Goal: Transaction & Acquisition: Register for event/course

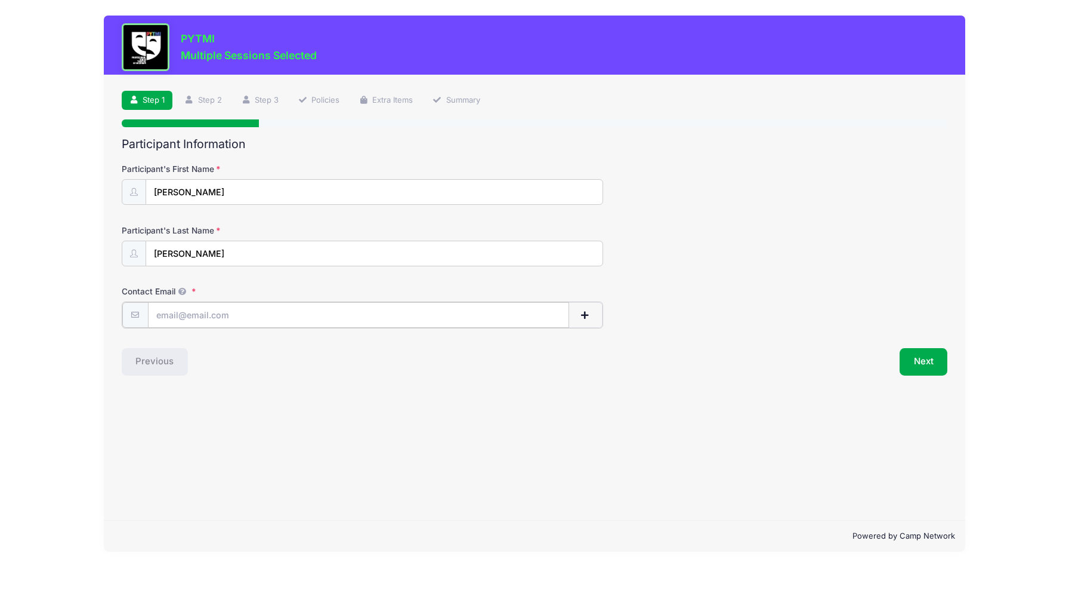
click at [282, 322] on input "Contact Email" at bounding box center [358, 315] width 421 height 26
type input "[EMAIL_ADDRESS][DOMAIN_NAME]"
click at [920, 368] on button "Next" at bounding box center [924, 360] width 48 height 27
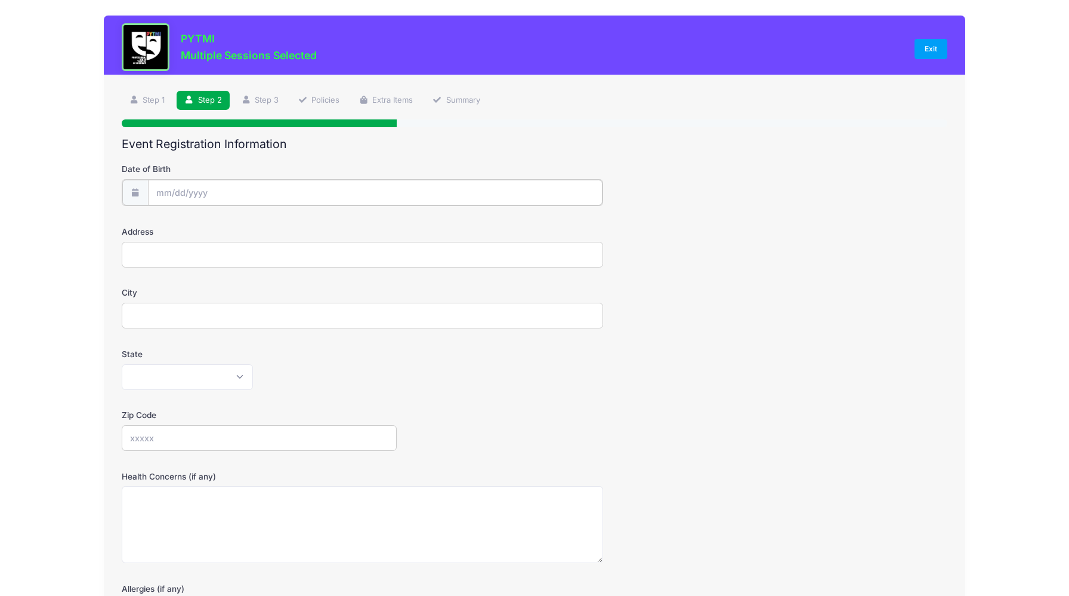
click at [231, 190] on input "Date of Birth" at bounding box center [375, 193] width 455 height 26
click at [295, 226] on icon at bounding box center [298, 224] width 8 height 8
select select "9"
click at [255, 220] on input "2025" at bounding box center [259, 224] width 39 height 18
click at [273, 229] on span at bounding box center [275, 228] width 8 height 9
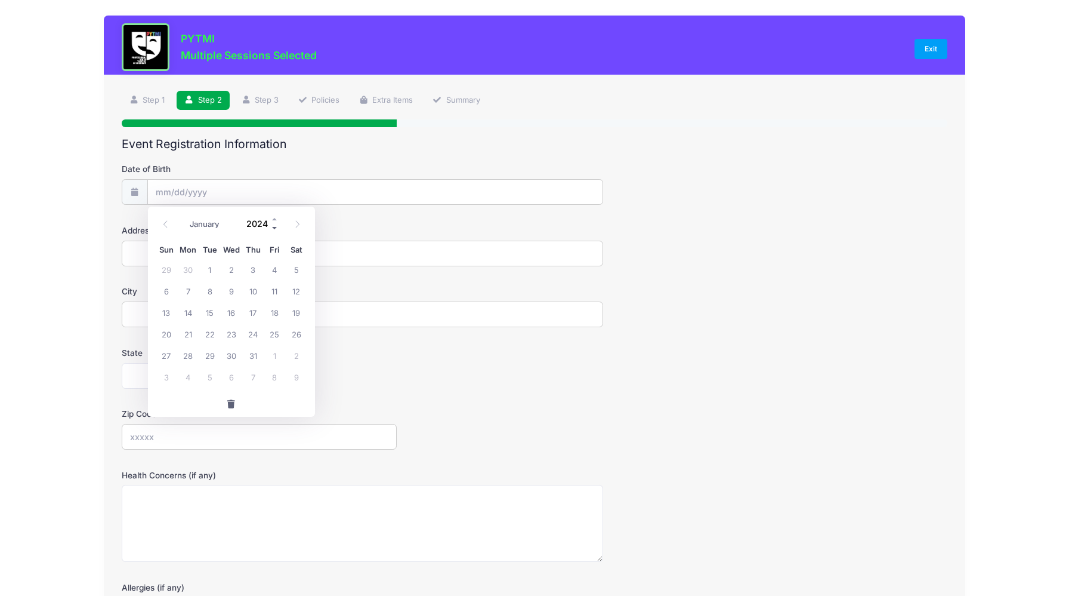
click at [273, 229] on span at bounding box center [275, 228] width 8 height 9
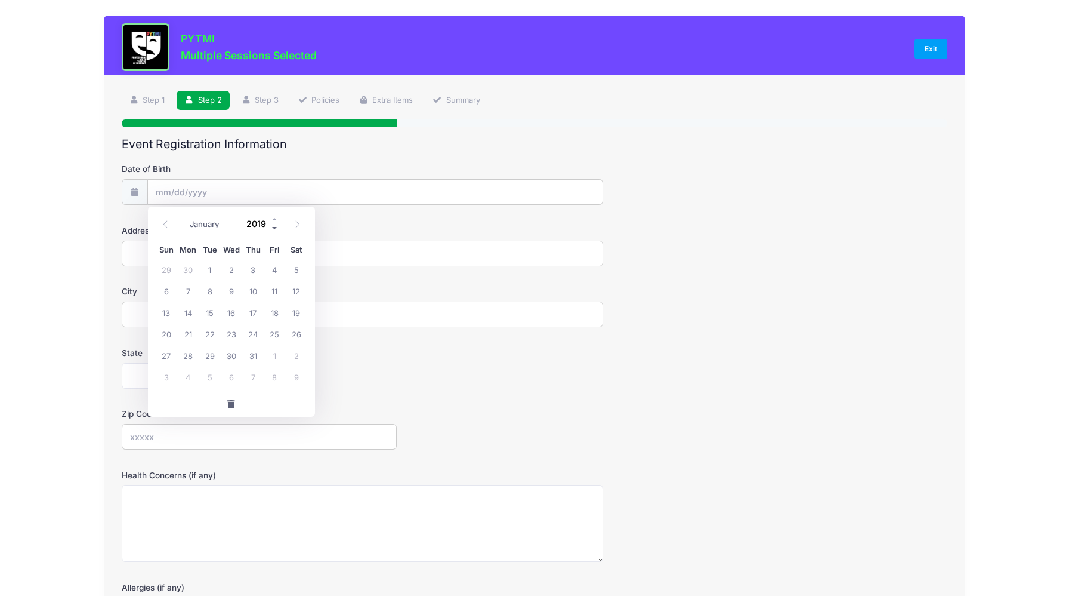
click at [273, 229] on span at bounding box center [275, 228] width 8 height 9
click at [275, 233] on span at bounding box center [275, 228] width 8 height 9
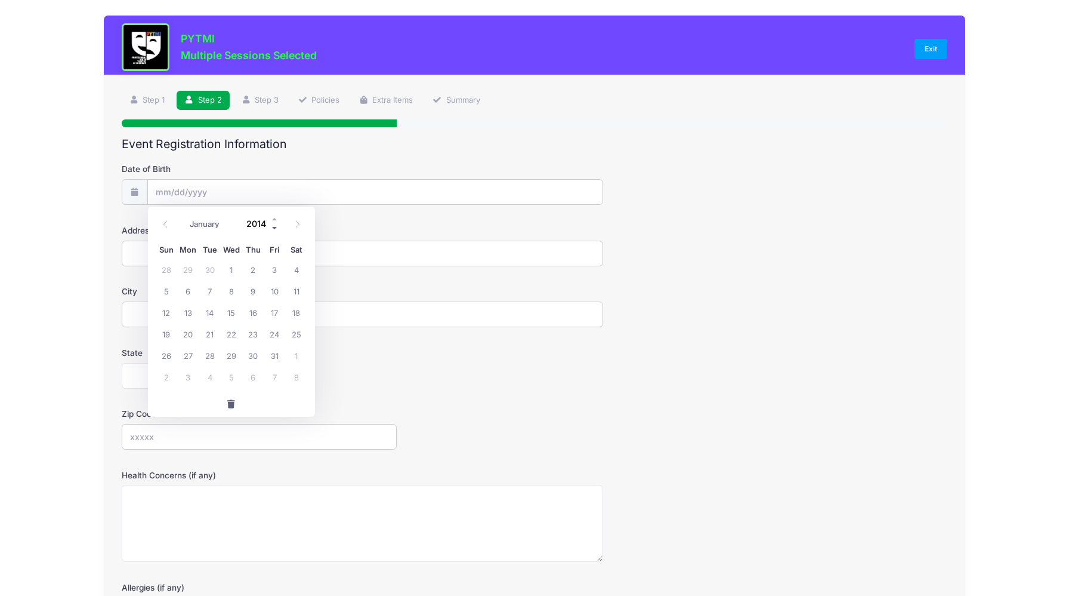
click at [275, 233] on span at bounding box center [275, 228] width 8 height 9
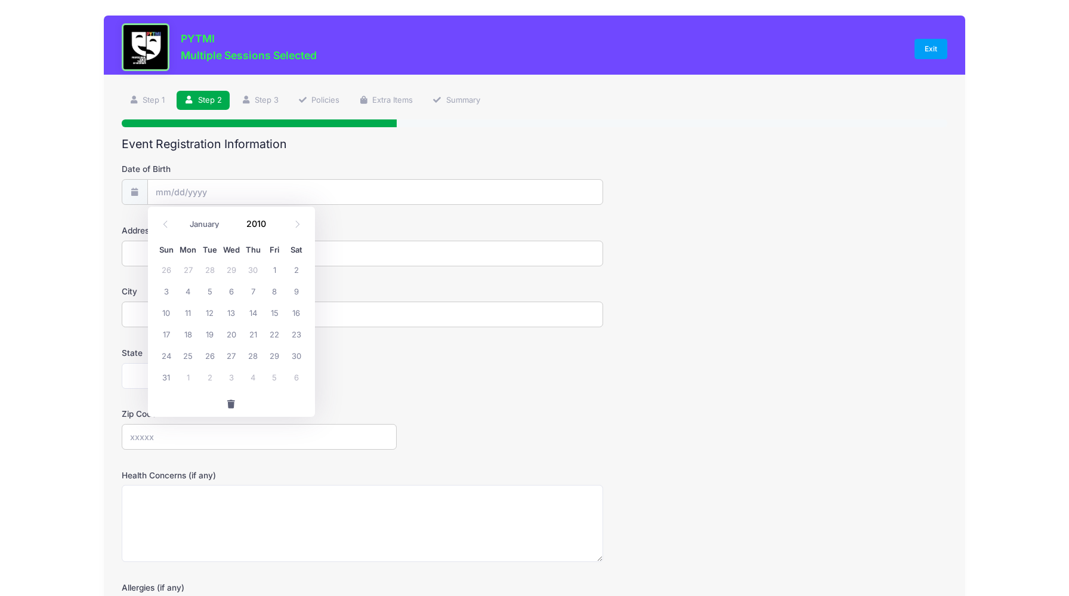
type input "2009"
click at [208, 221] on select "January February March April May June July August September October November De…" at bounding box center [210, 225] width 53 height 16
select select "2"
click at [184, 217] on select "January February March April May June July August September October November De…" at bounding box center [210, 225] width 53 height 16
click at [166, 312] on span "15" at bounding box center [166, 311] width 21 height 21
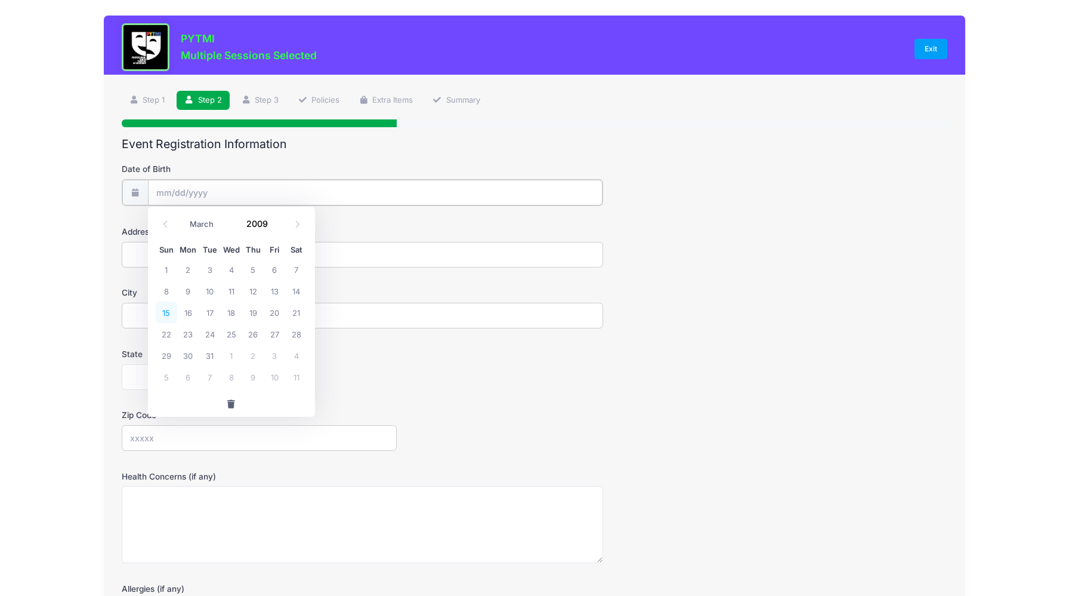
type input "[DATE]"
click at [207, 255] on input "Address" at bounding box center [363, 253] width 482 height 26
type input "[STREET_ADDRESS][PERSON_NAME]"
type input "Dexter"
select select "MI"
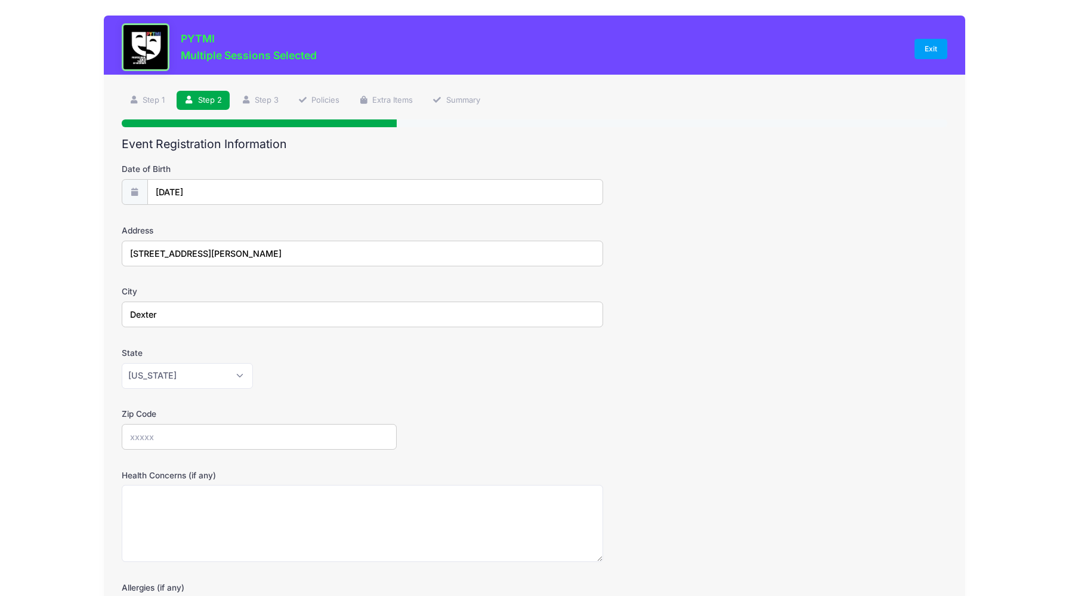
type input "48130"
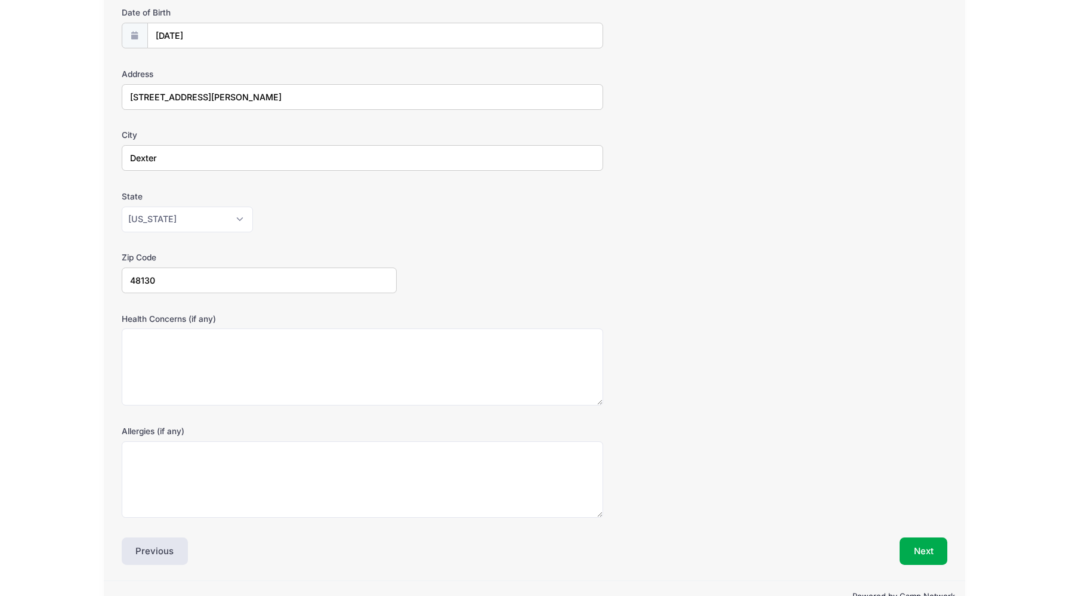
scroll to position [187, 0]
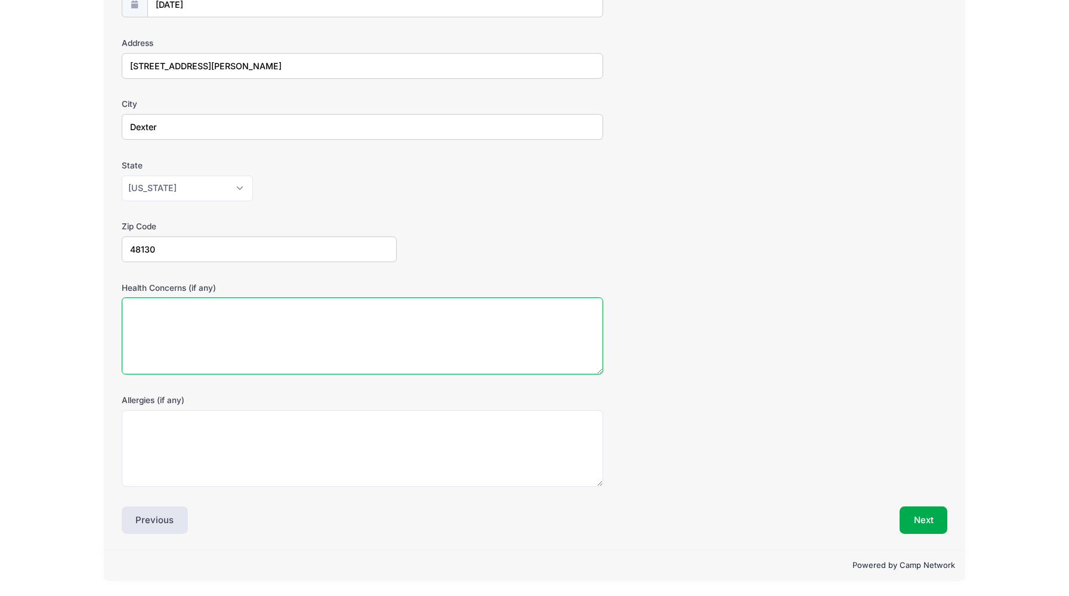
click at [200, 319] on textarea "Health Concerns (if any)" at bounding box center [363, 335] width 482 height 77
type textarea "None"
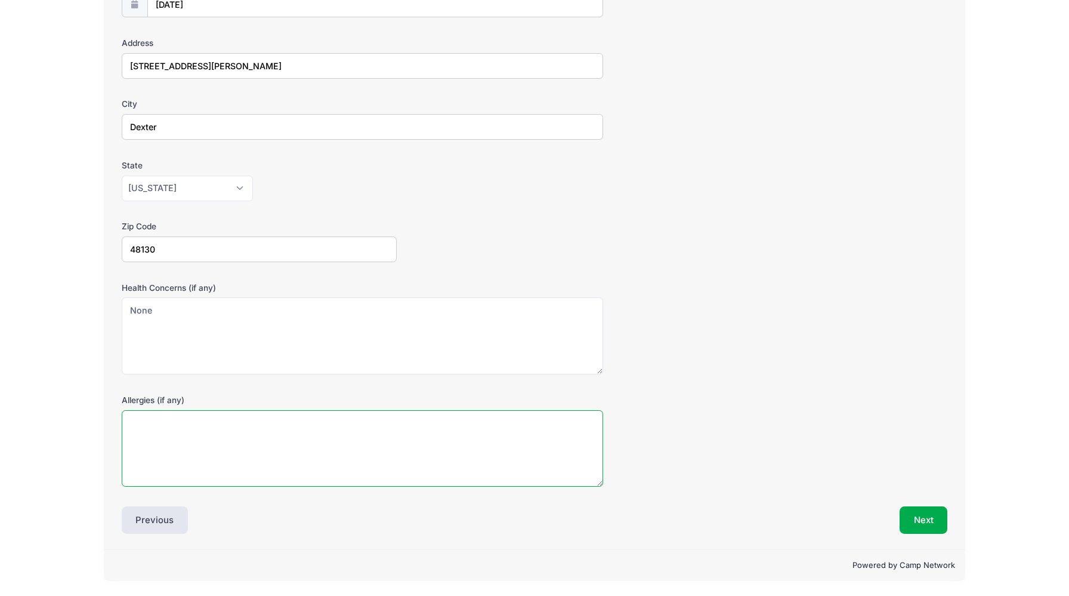
click at [190, 430] on textarea "Allergies (if any)" at bounding box center [363, 448] width 482 height 77
type textarea "None"
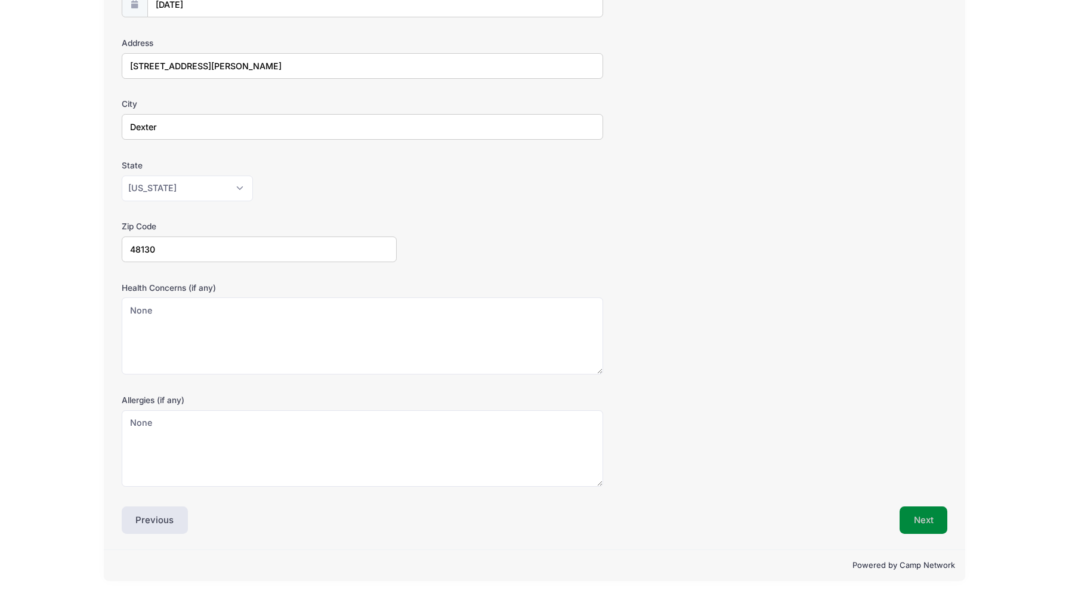
click at [925, 522] on button "Next" at bounding box center [924, 519] width 48 height 27
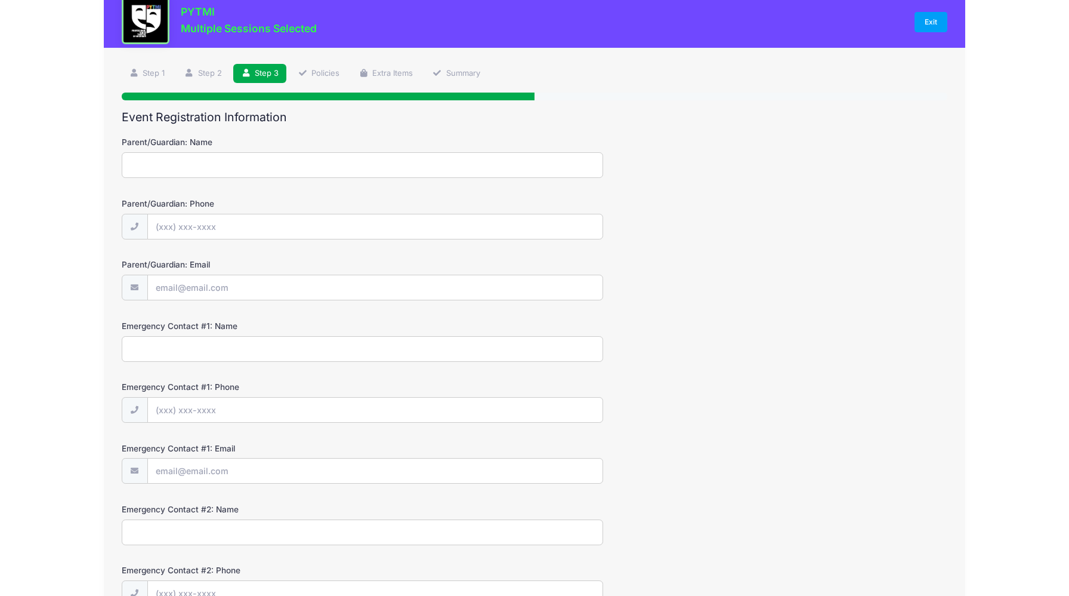
scroll to position [0, 0]
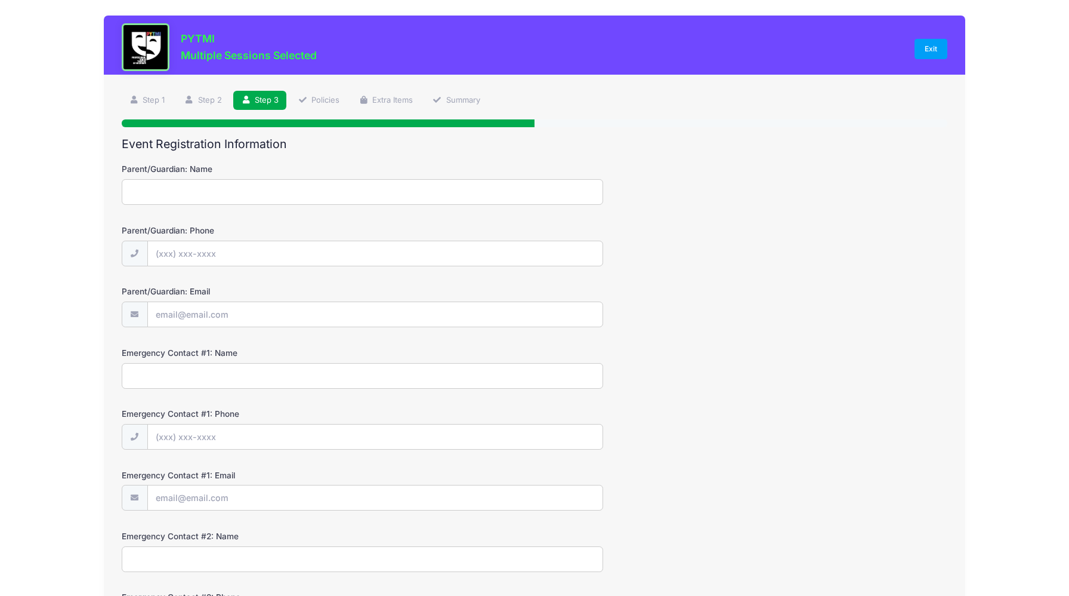
click at [193, 193] on input "Parent/Guardian: Name" at bounding box center [363, 192] width 482 height 26
type input "[PERSON_NAME]"
click at [174, 259] on input "Parent/Guardian: Phone" at bounding box center [375, 254] width 455 height 26
type input "[PHONE_NUMBER]"
click at [174, 320] on input "Parent/Guardian: Email" at bounding box center [375, 315] width 455 height 26
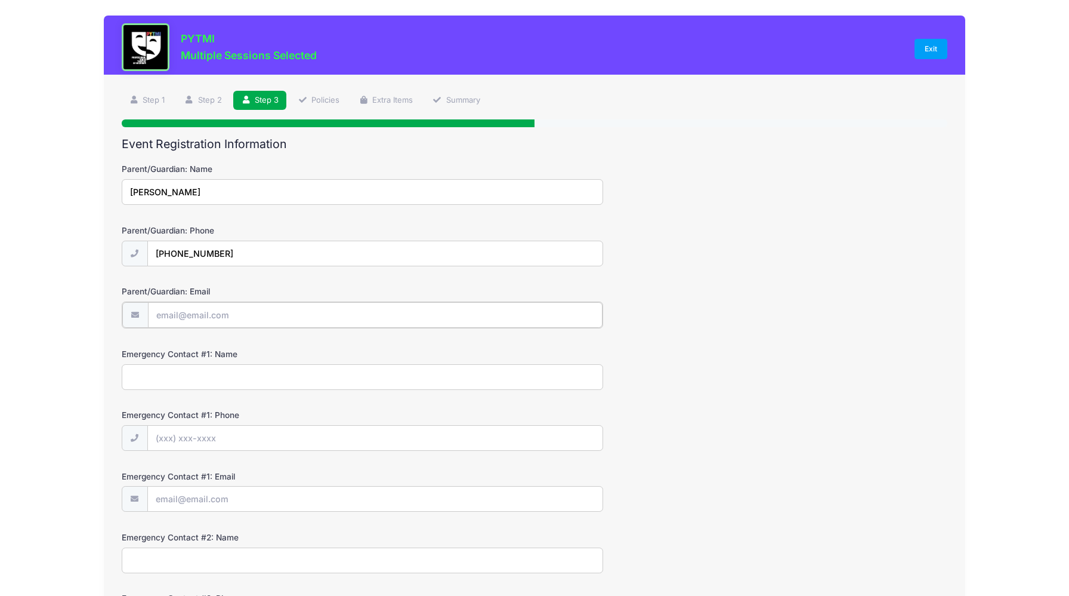
type input "[EMAIL_ADDRESS][DOMAIN_NAME]"
click at [191, 382] on input "Emergency Contact #1: Name" at bounding box center [363, 376] width 482 height 26
type input "[PERSON_NAME]"
click at [187, 436] on input "Emergency Contact #1: Phone" at bounding box center [375, 437] width 455 height 26
type input "[PHONE_NUMBER]"
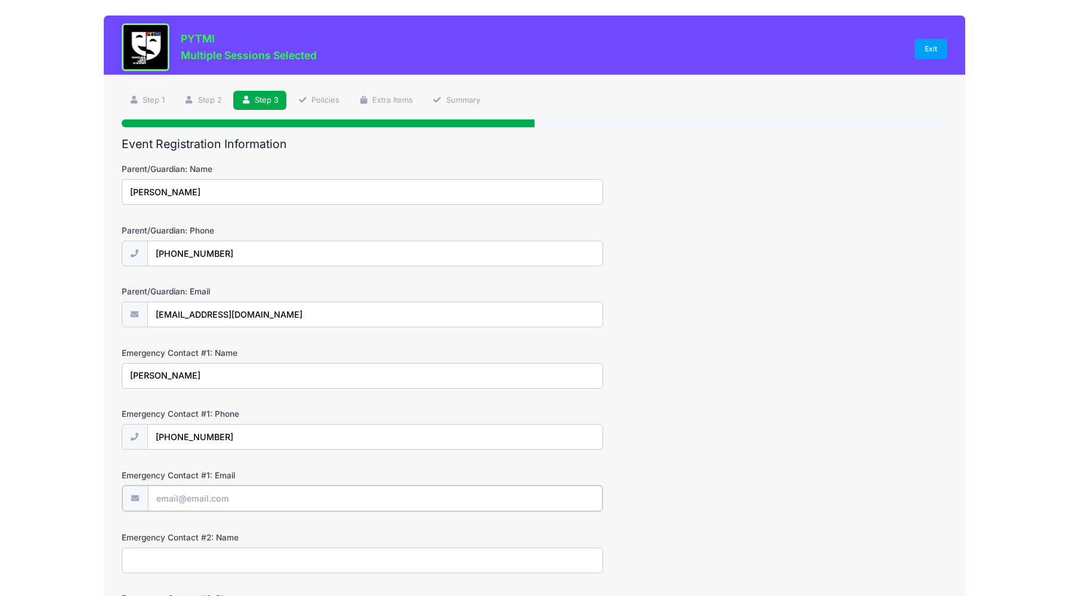
click at [184, 502] on input "Emergency Contact #1: Email" at bounding box center [375, 498] width 455 height 26
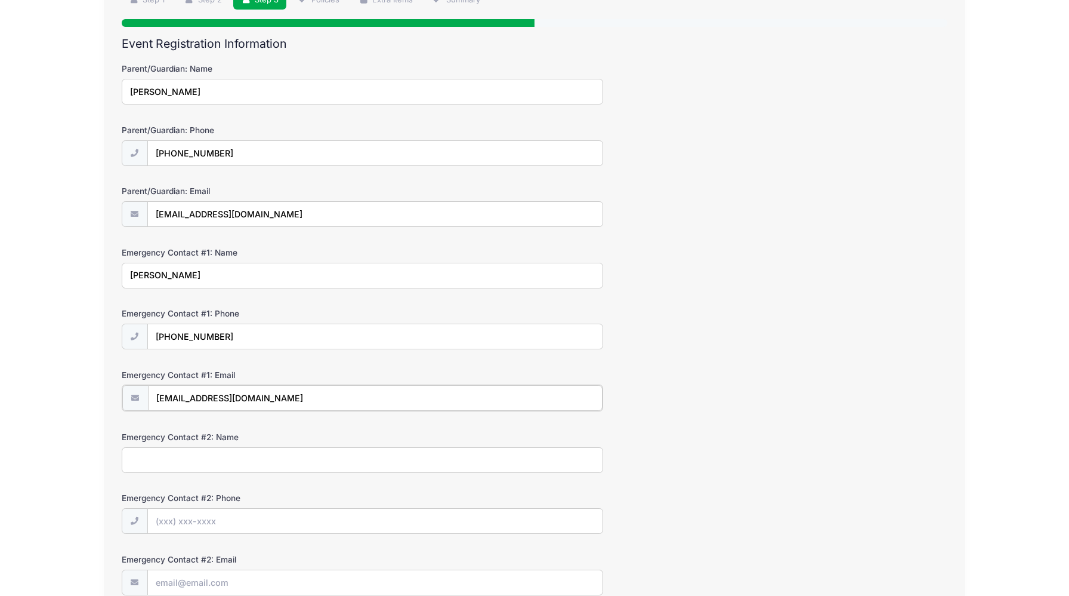
scroll to position [100, 0]
type input "[EMAIL_ADDRESS][DOMAIN_NAME]"
click at [180, 462] on input "Emergency Contact #2: Name" at bounding box center [363, 459] width 482 height 26
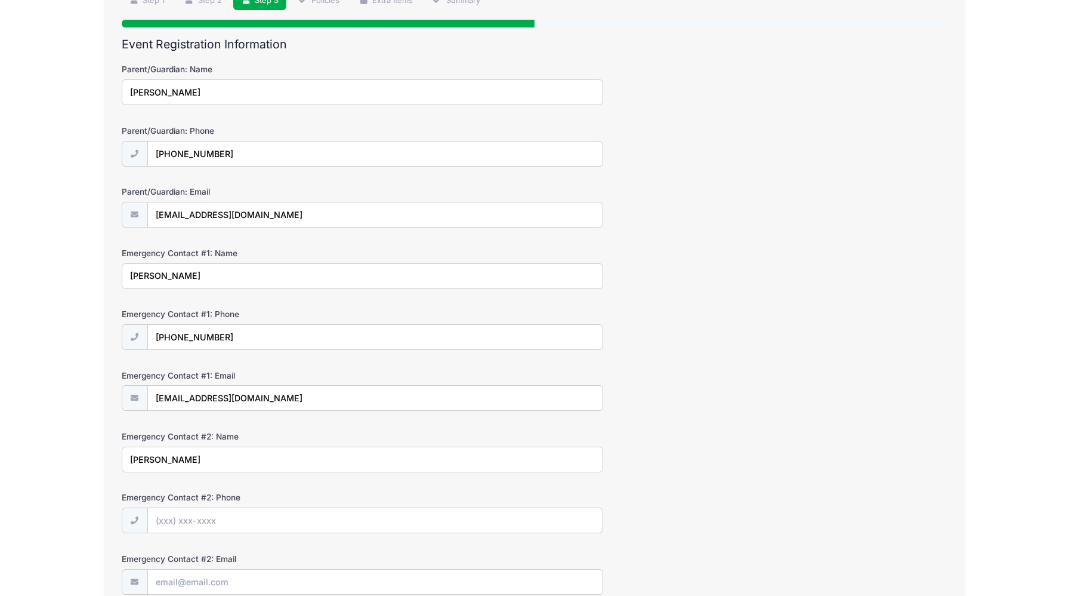
type input "[PERSON_NAME]"
click at [183, 523] on input "Emergency Contact #2: Phone" at bounding box center [375, 521] width 455 height 26
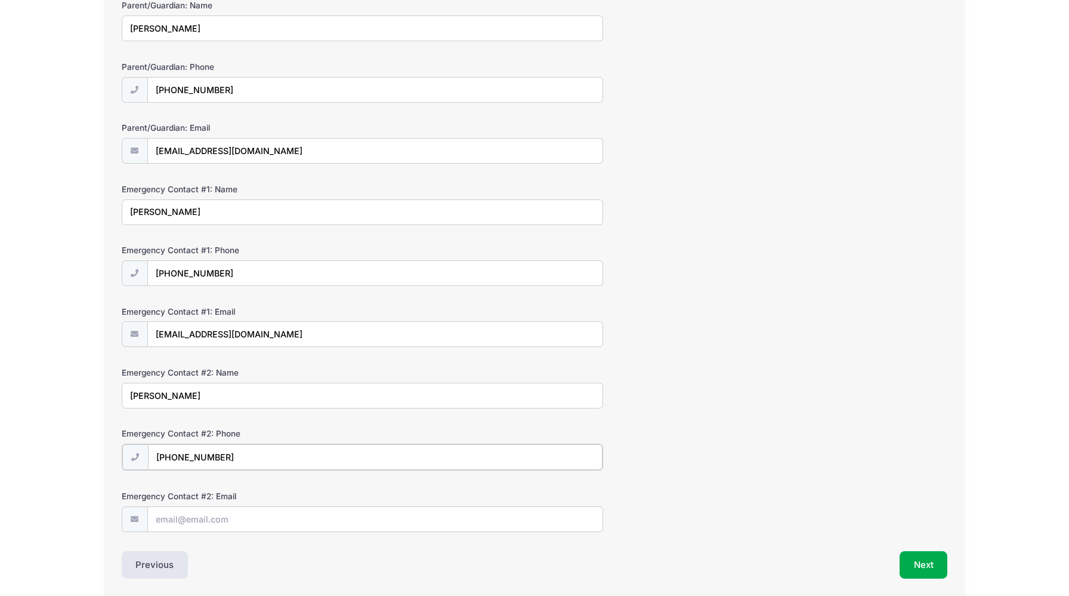
scroll to position [169, 0]
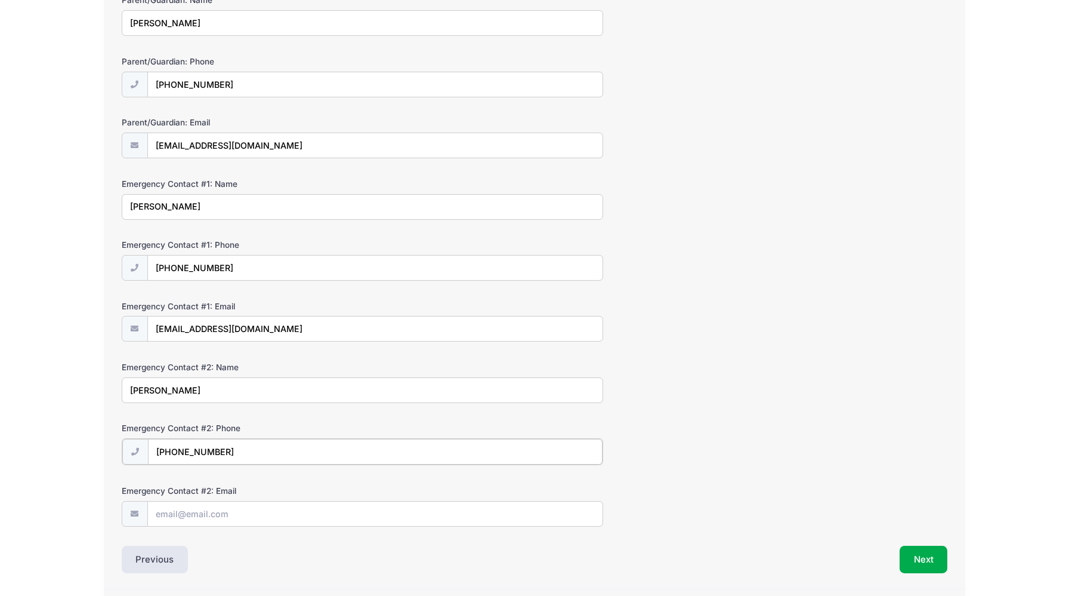
type input "[PHONE_NUMBER]"
click at [172, 517] on input "Emergency Contact #2: Email" at bounding box center [375, 513] width 455 height 26
click at [252, 525] on input "Emergency Contact #2: Email" at bounding box center [375, 513] width 455 height 26
click at [246, 531] on div "Event Registration Information Parent/Guardian: Name [PERSON_NAME] Parent/Guard…" at bounding box center [535, 270] width 826 height 604
click at [211, 512] on input "Emergency Contact #2: Email" at bounding box center [375, 513] width 455 height 26
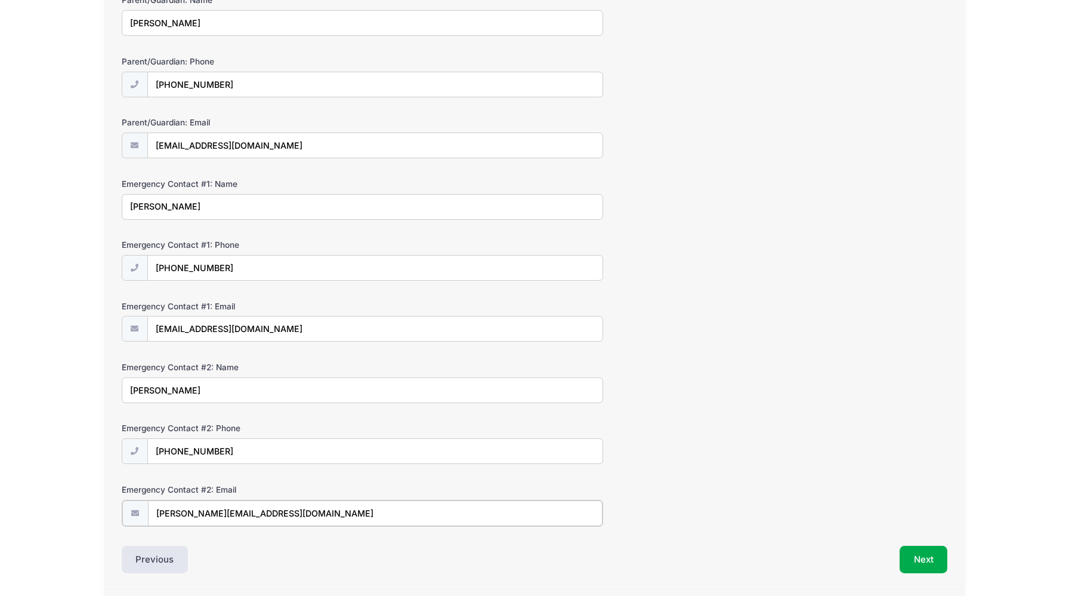
scroll to position [208, 0]
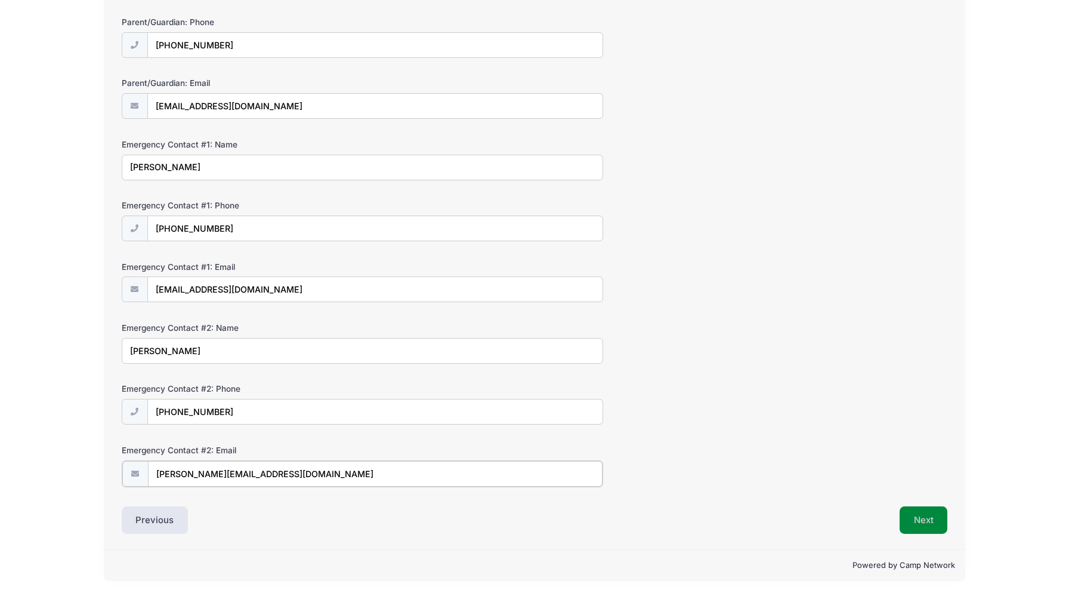
type input "[PERSON_NAME][EMAIL_ADDRESS][DOMAIN_NAME]"
click at [917, 519] on button "Next" at bounding box center [924, 519] width 48 height 27
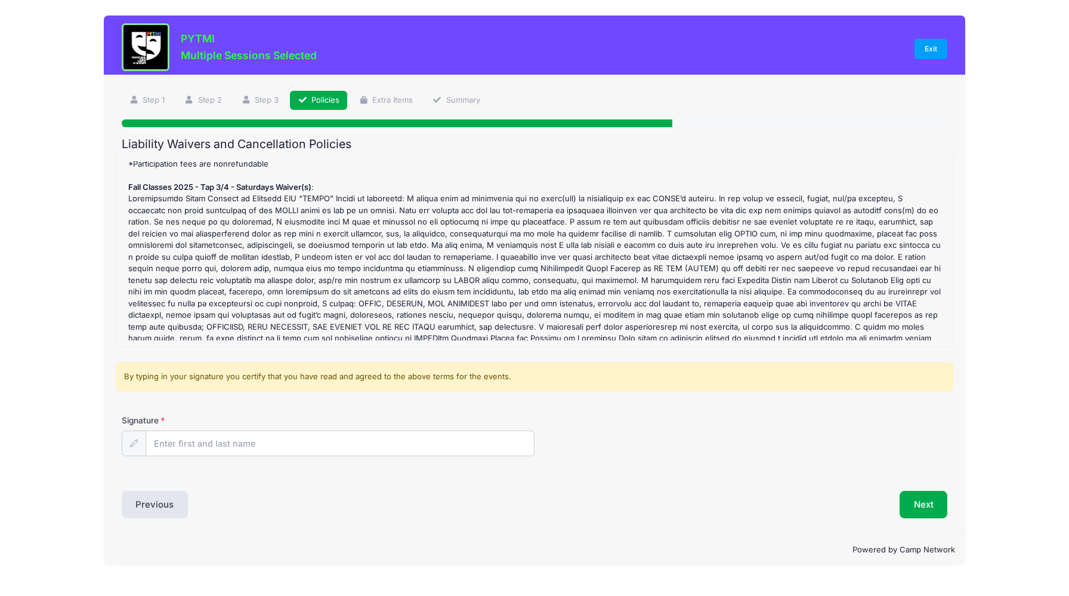
scroll to position [251, 0]
